Goal: Navigation & Orientation: Find specific page/section

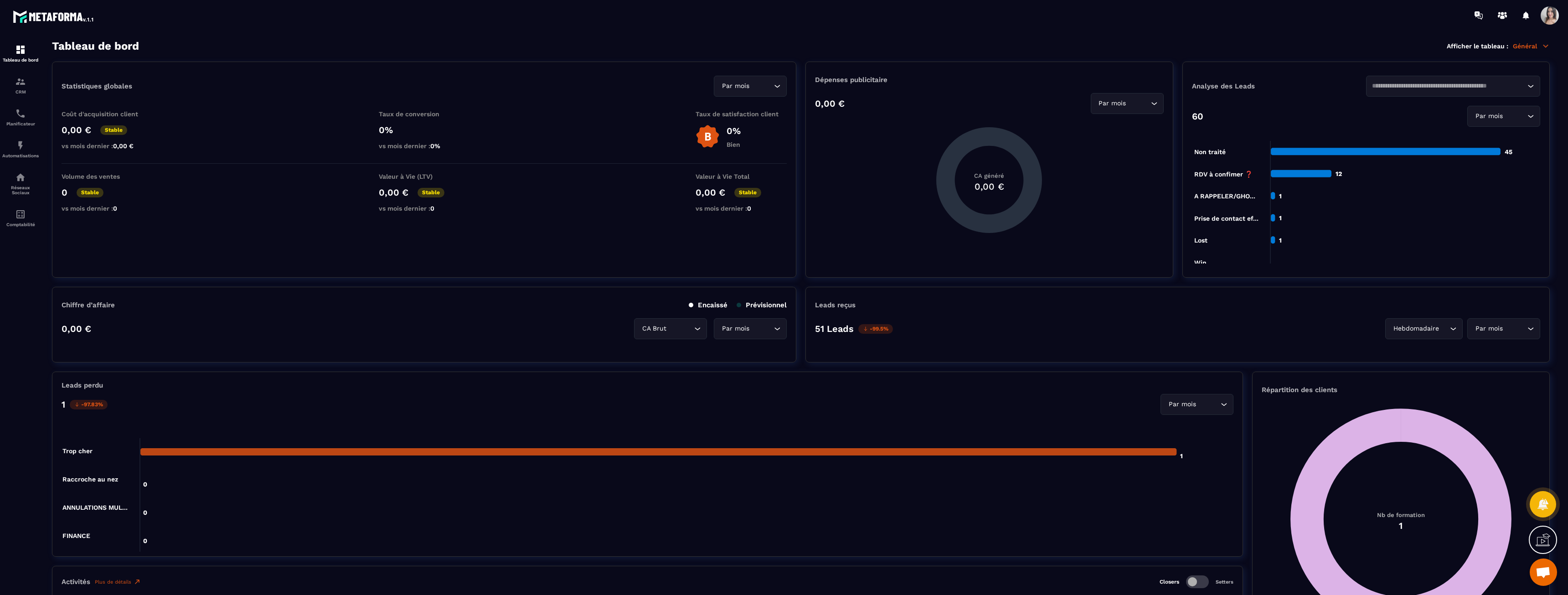
click at [15, 92] on p "CRM" at bounding box center [20, 92] width 36 height 5
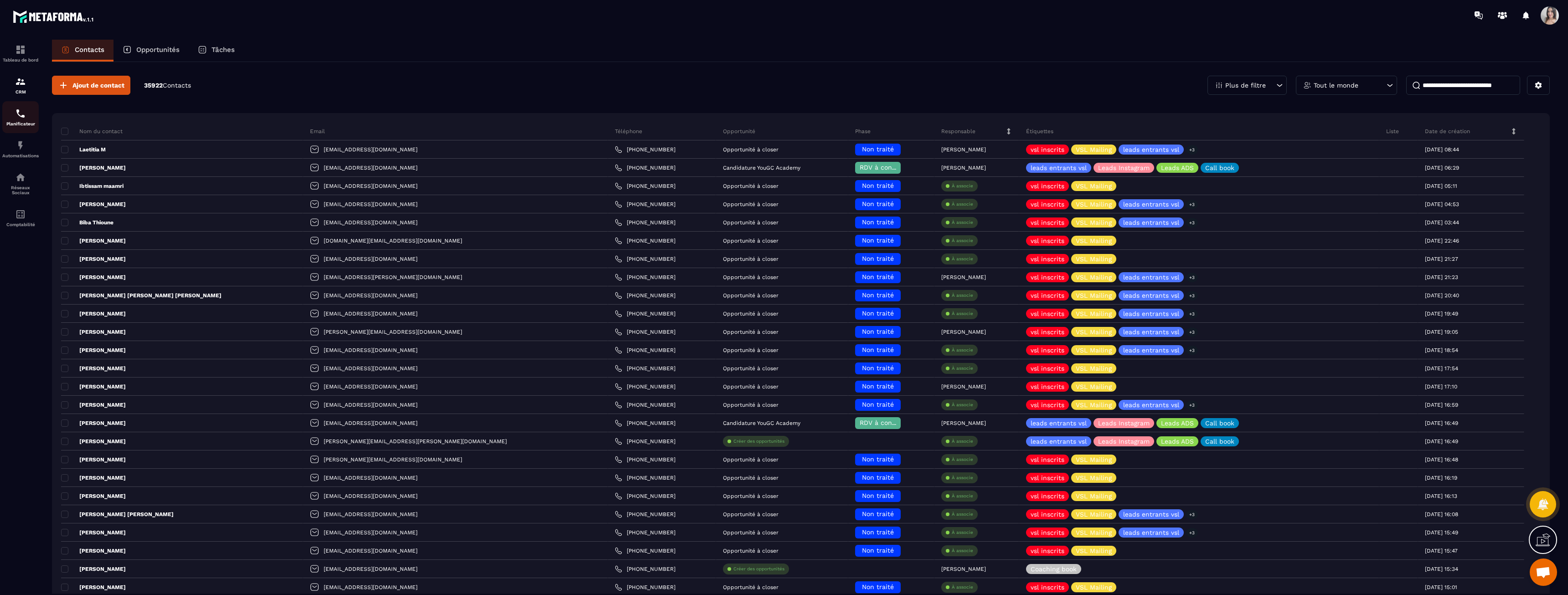
click at [10, 117] on div "Planificateur" at bounding box center [20, 117] width 36 height 18
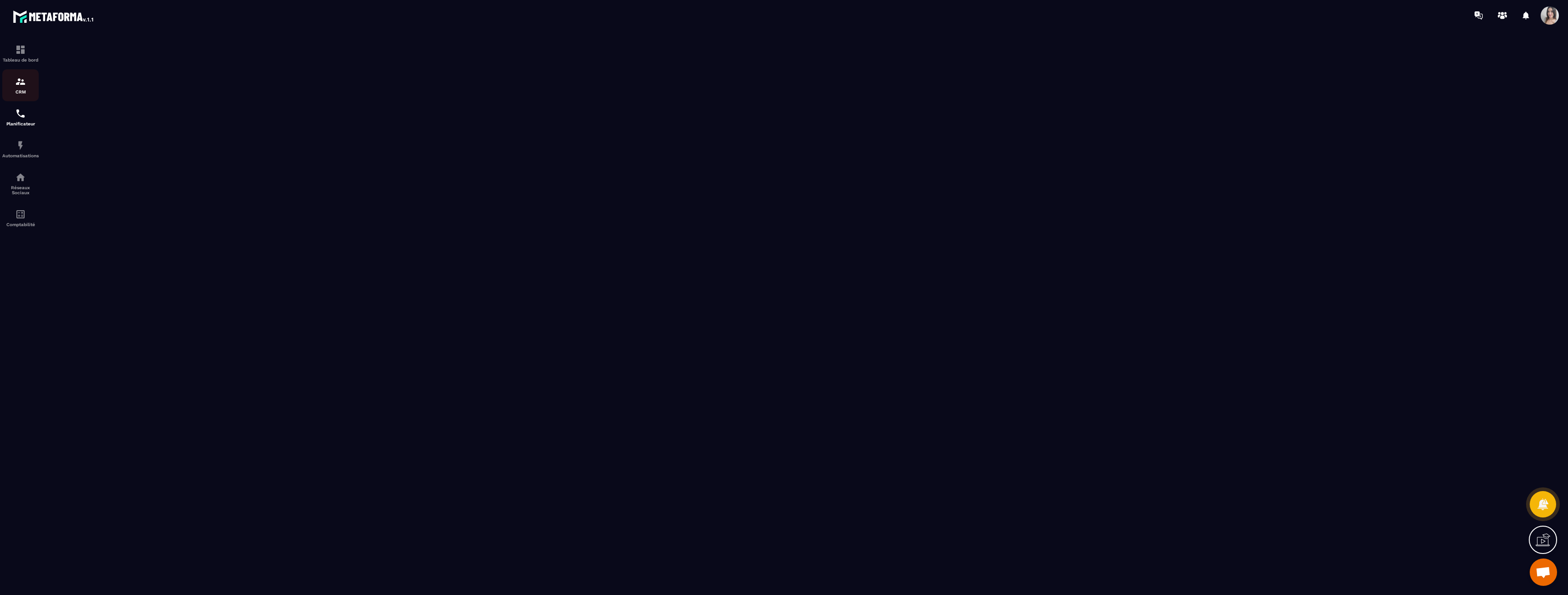
click at [20, 84] on img at bounding box center [20, 82] width 11 height 11
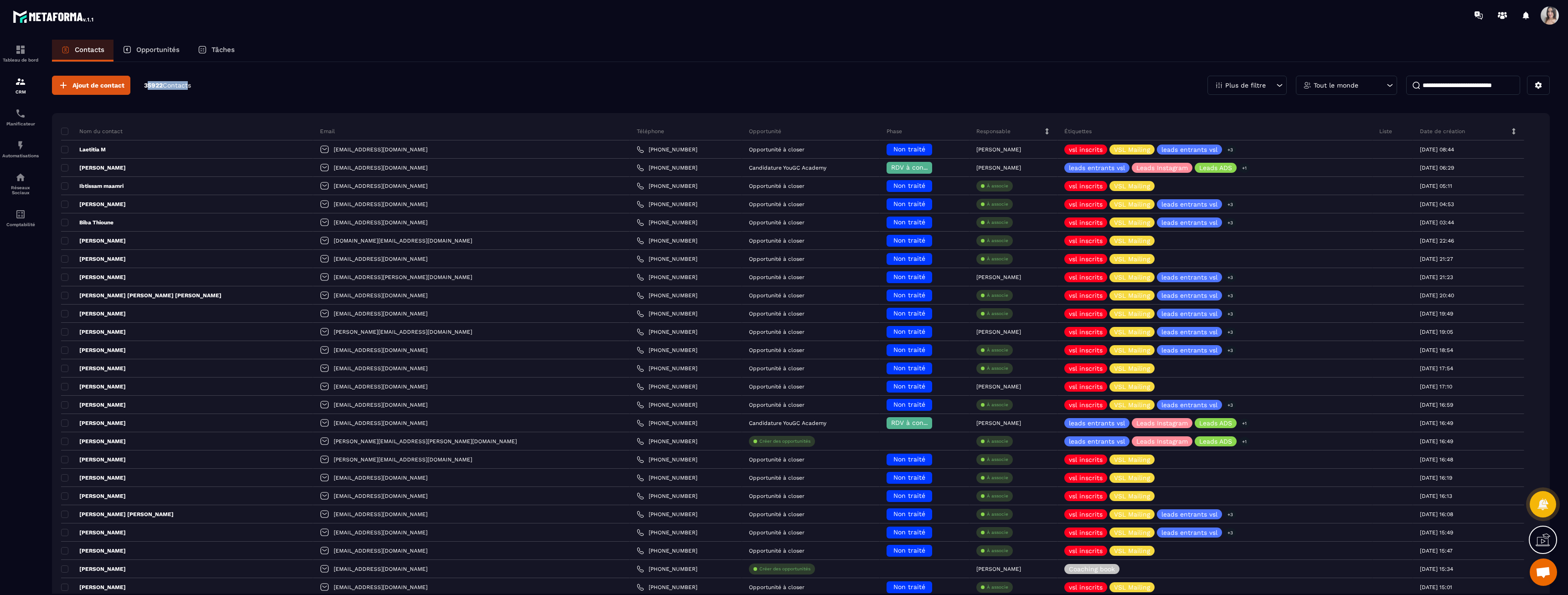
drag, startPoint x: 148, startPoint y: 87, endPoint x: 202, endPoint y: 91, distance: 54.1
click at [196, 90] on div "Ajout de contact 35922 Contacts Plus de filtre Tout le monde" at bounding box center [800, 85] width 1498 height 19
click at [202, 91] on div "Ajout de contact 35922 Contacts Plus de filtre Tout le monde" at bounding box center [800, 85] width 1498 height 19
click at [220, 50] on p "Tâches" at bounding box center [223, 49] width 23 height 8
